Goal: Find specific page/section: Find specific page/section

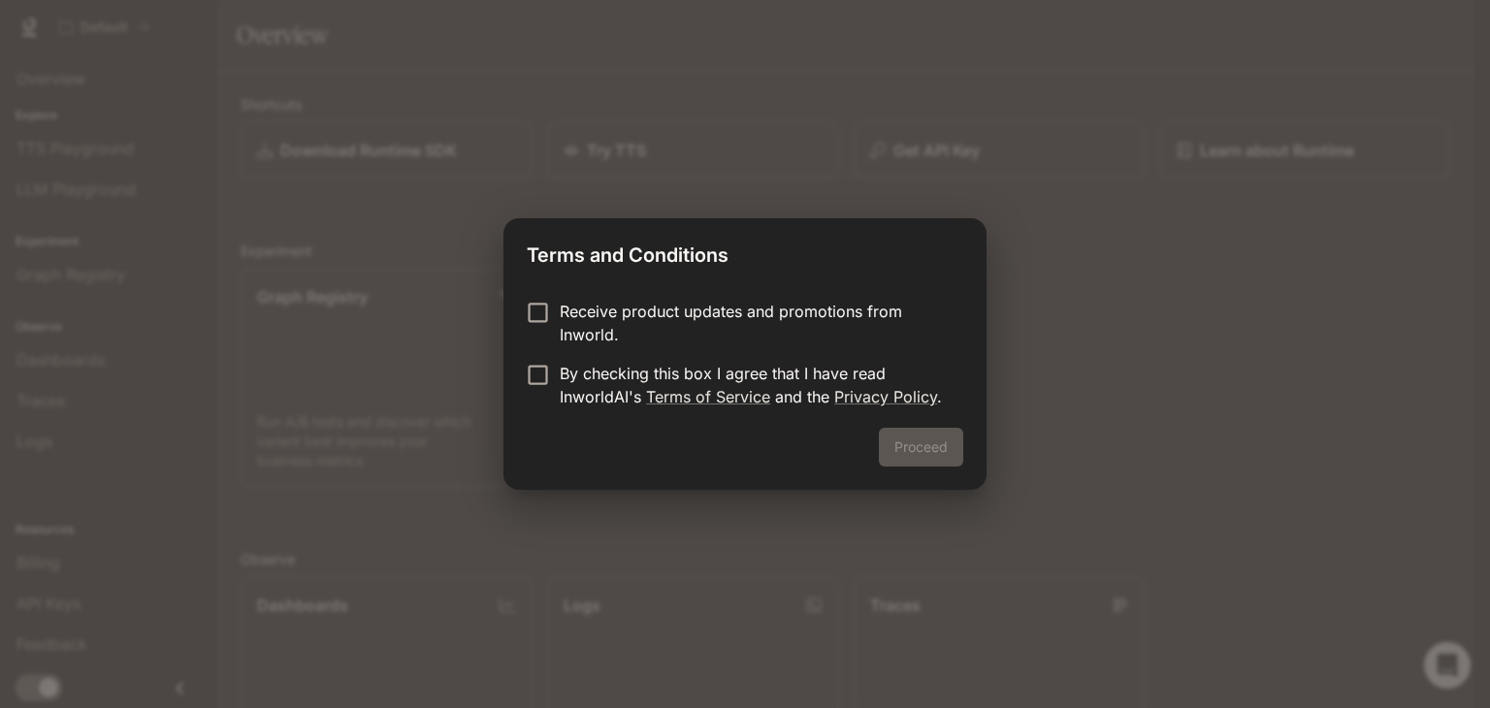
click at [741, 366] on p "By checking this box I agree that I have read InworldAI's Terms of Service and …" at bounding box center [754, 385] width 388 height 47
click at [722, 311] on p "Receive product updates and promotions from Inworld." at bounding box center [754, 323] width 388 height 47
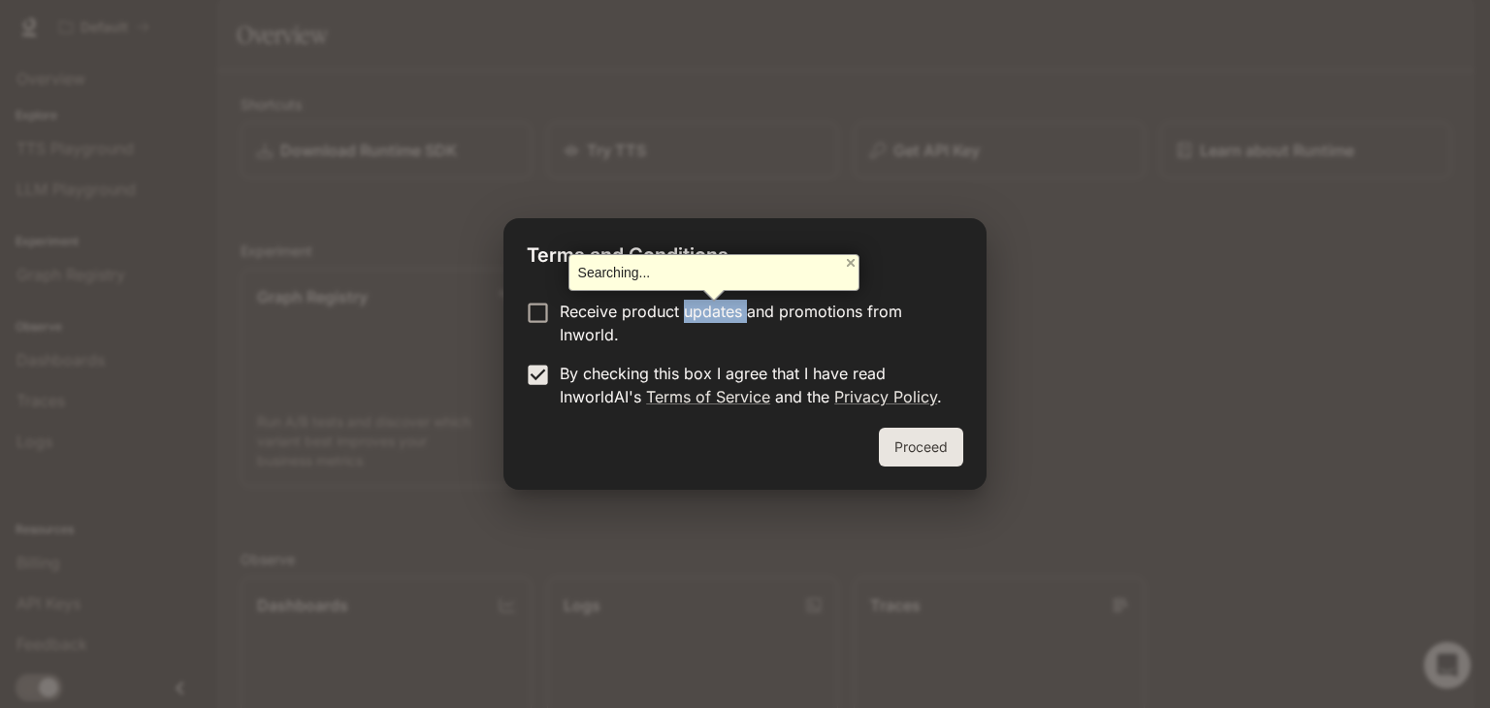
click at [888, 437] on button "Proceed" at bounding box center [921, 447] width 84 height 39
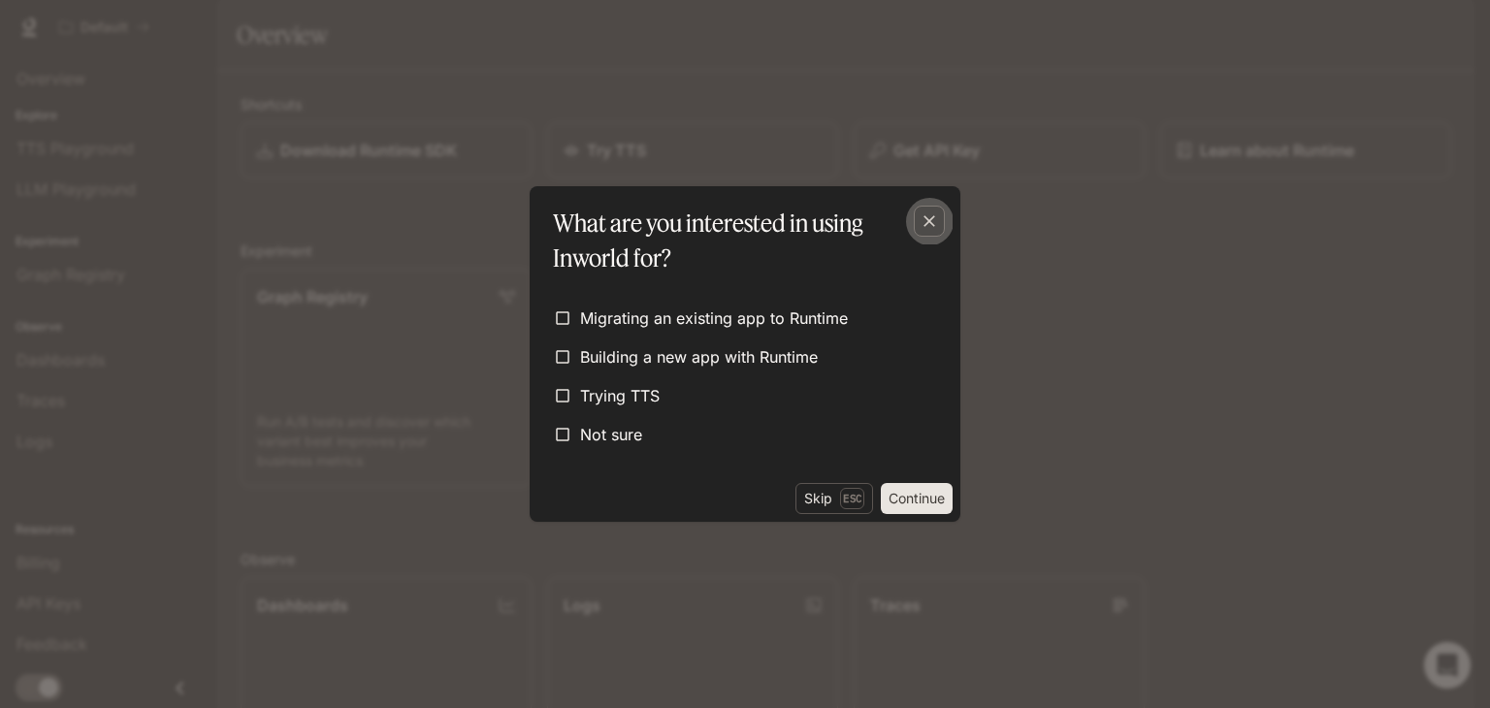
click at [931, 228] on icon "button" at bounding box center [928, 220] width 19 height 19
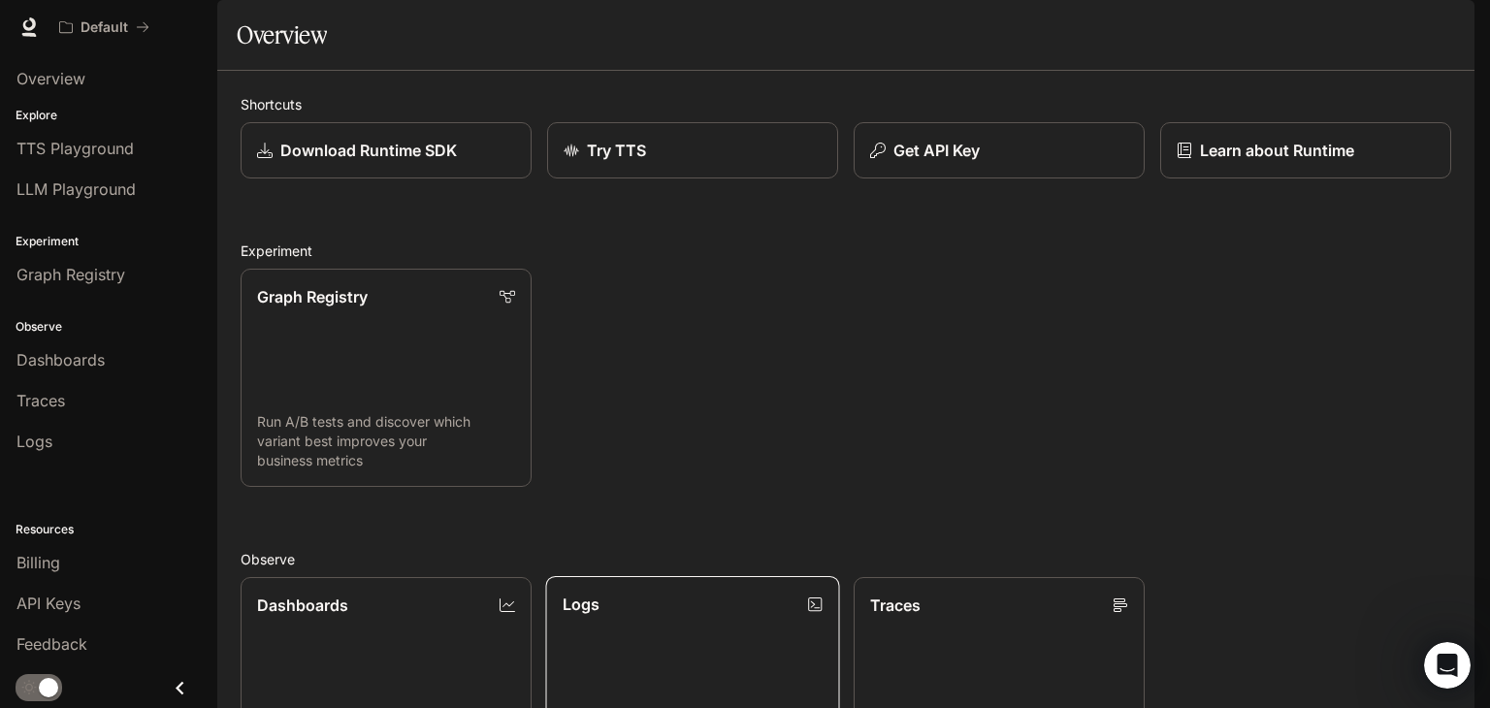
scroll to position [481, 0]
click at [659, 404] on div "Shortcuts Download Runtime SDK Try TTS Get API Key Learn about Runtime Experime…" at bounding box center [846, 599] width 1210 height 1010
click at [74, 395] on div "Traces" at bounding box center [108, 400] width 184 height 23
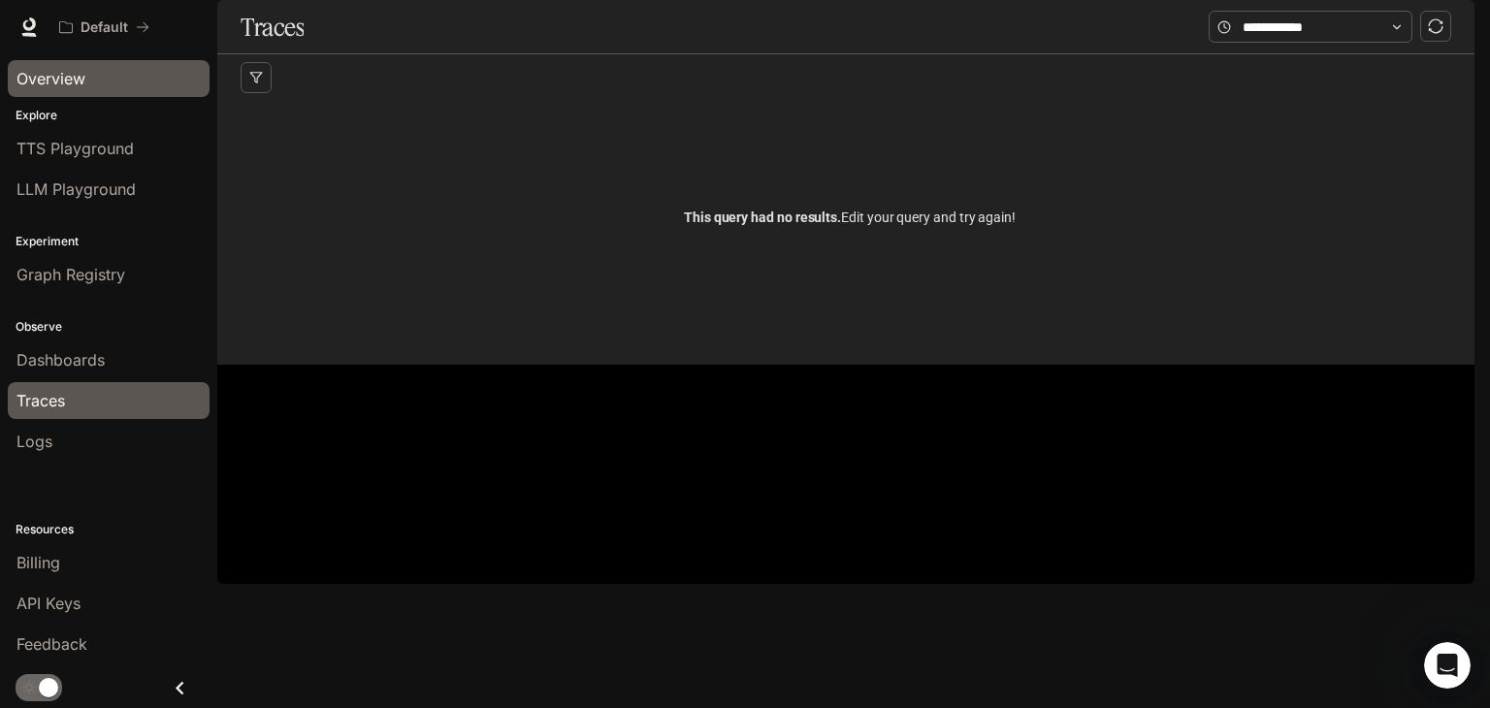
click at [206, 80] on link "Overview" at bounding box center [109, 78] width 202 height 37
